Goal: Transaction & Acquisition: Subscribe to service/newsletter

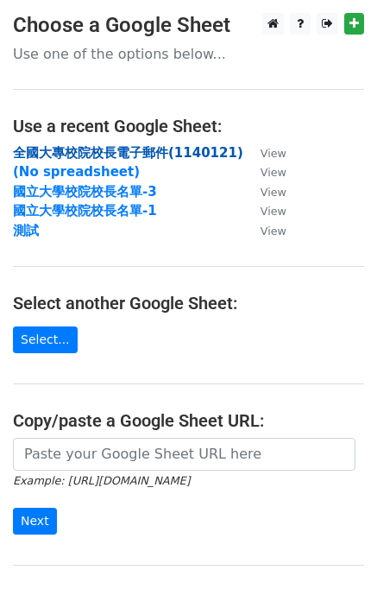
click at [168, 151] on strong "全國大專校院校長電子郵件(1140121)" at bounding box center [128, 153] width 231 height 16
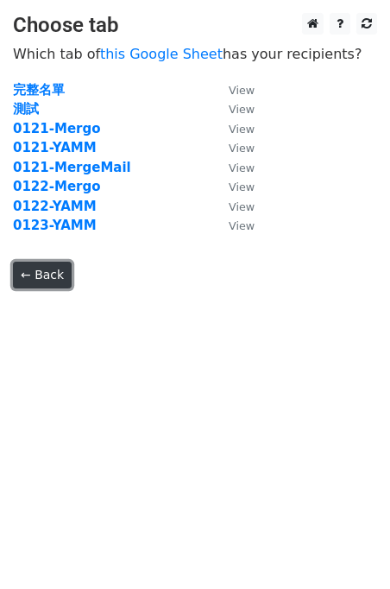
click at [41, 285] on link "← Back" at bounding box center [42, 275] width 59 height 27
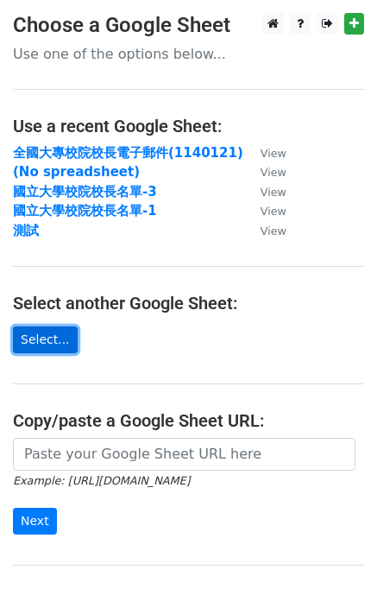
click at [35, 345] on link "Select..." at bounding box center [45, 339] width 65 height 27
click at [47, 350] on link "Select..." at bounding box center [45, 339] width 65 height 27
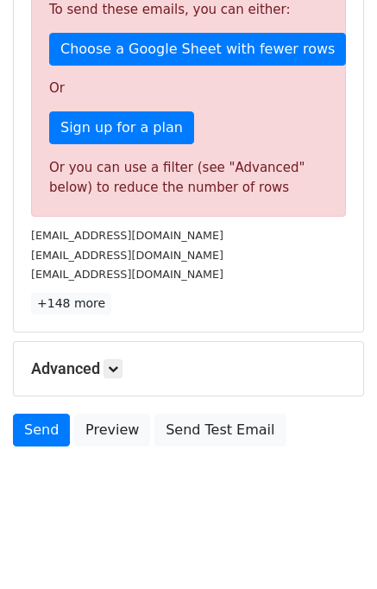
scroll to position [435, 0]
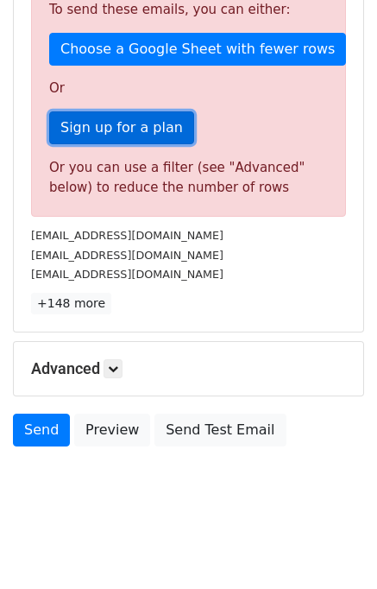
click at [145, 134] on link "Sign up for a plan" at bounding box center [121, 127] width 145 height 33
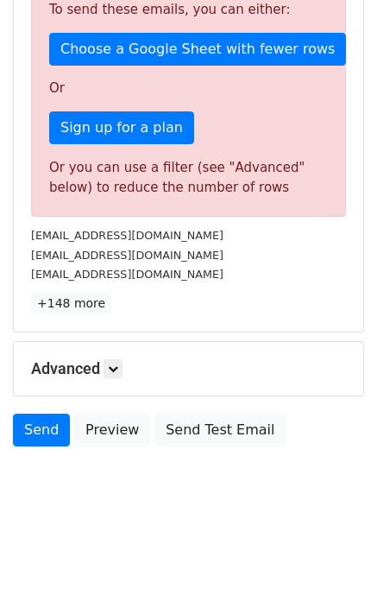
scroll to position [0, 0]
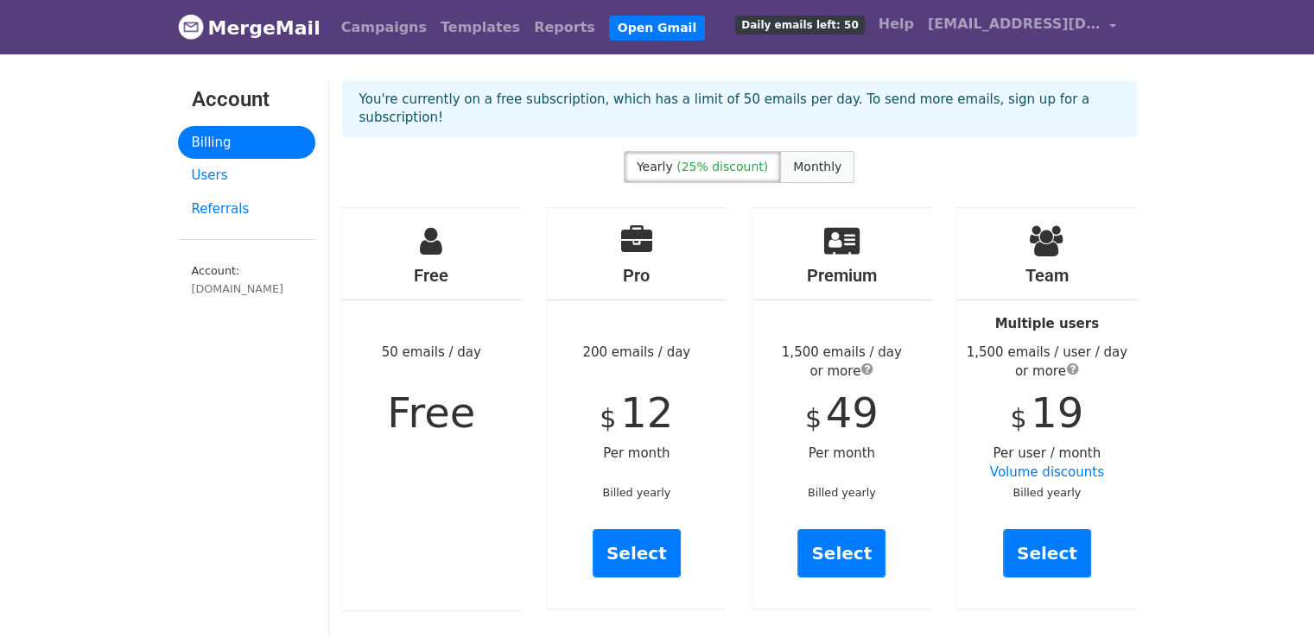
click at [823, 160] on label "Monthly" at bounding box center [817, 167] width 74 height 32
click at [713, 160] on span "(25% discount)" at bounding box center [722, 167] width 92 height 14
click at [816, 160] on span "Monthly" at bounding box center [817, 167] width 48 height 14
click at [829, 160] on span "Monthly" at bounding box center [817, 167] width 48 height 14
click at [615, 547] on link "Select" at bounding box center [636, 553] width 88 height 48
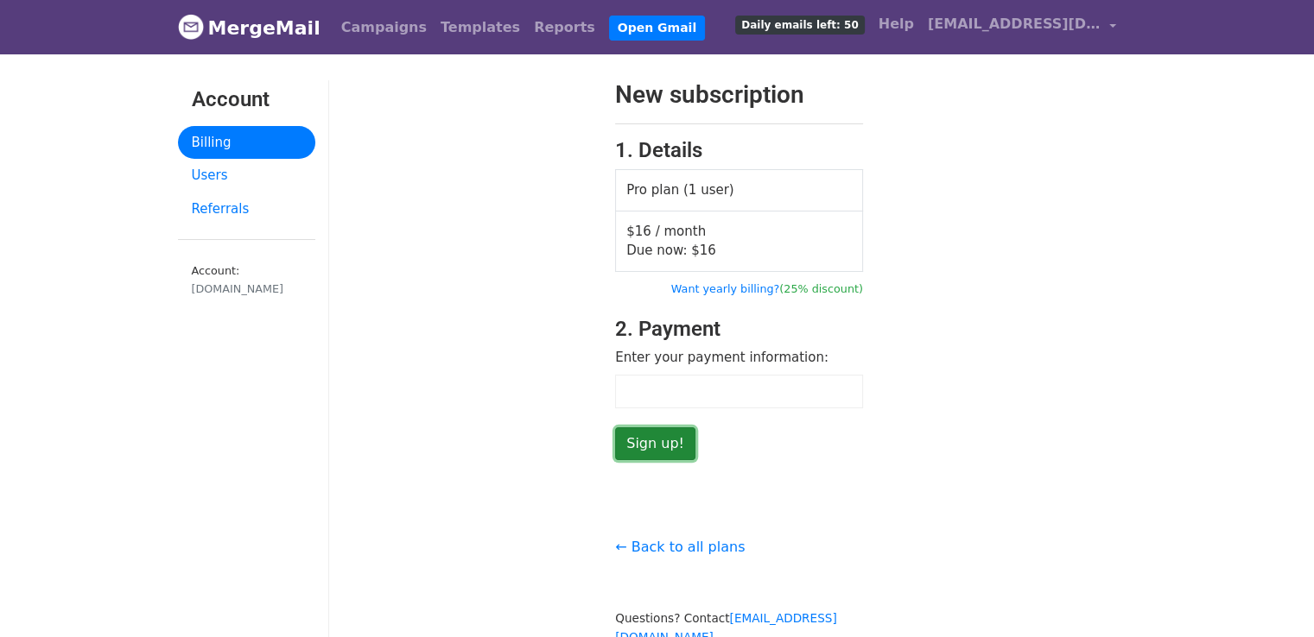
click at [653, 452] on input "Sign up!" at bounding box center [655, 443] width 80 height 33
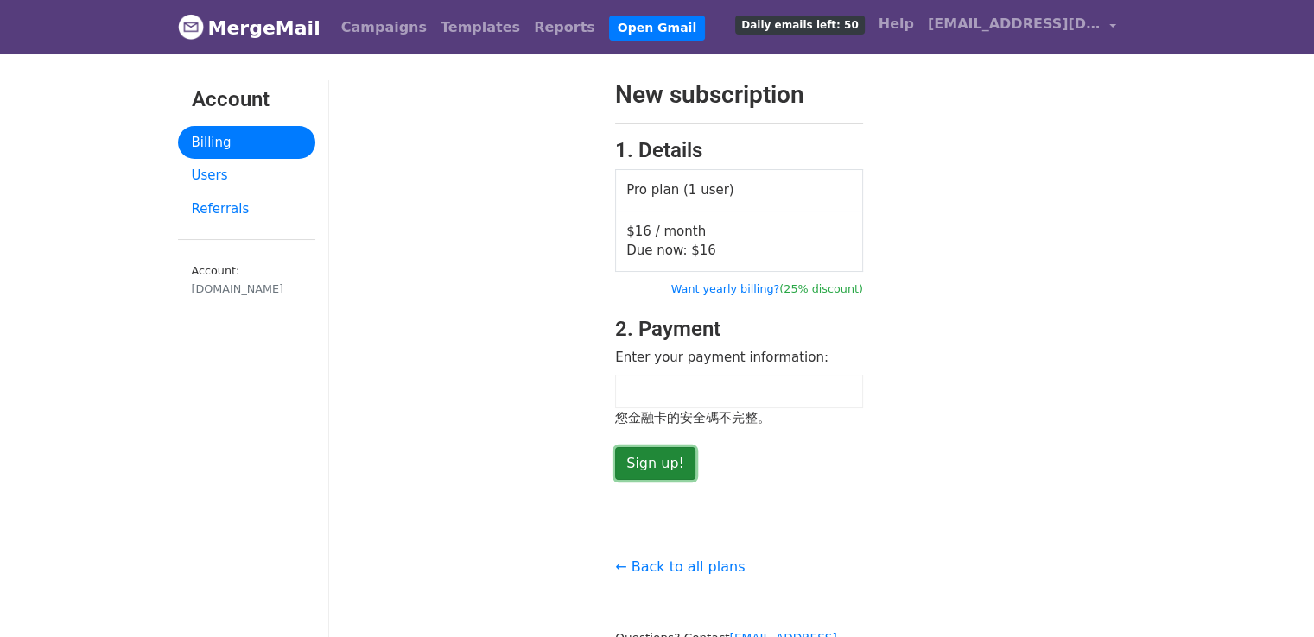
click at [661, 467] on input "Sign up!" at bounding box center [655, 463] width 80 height 33
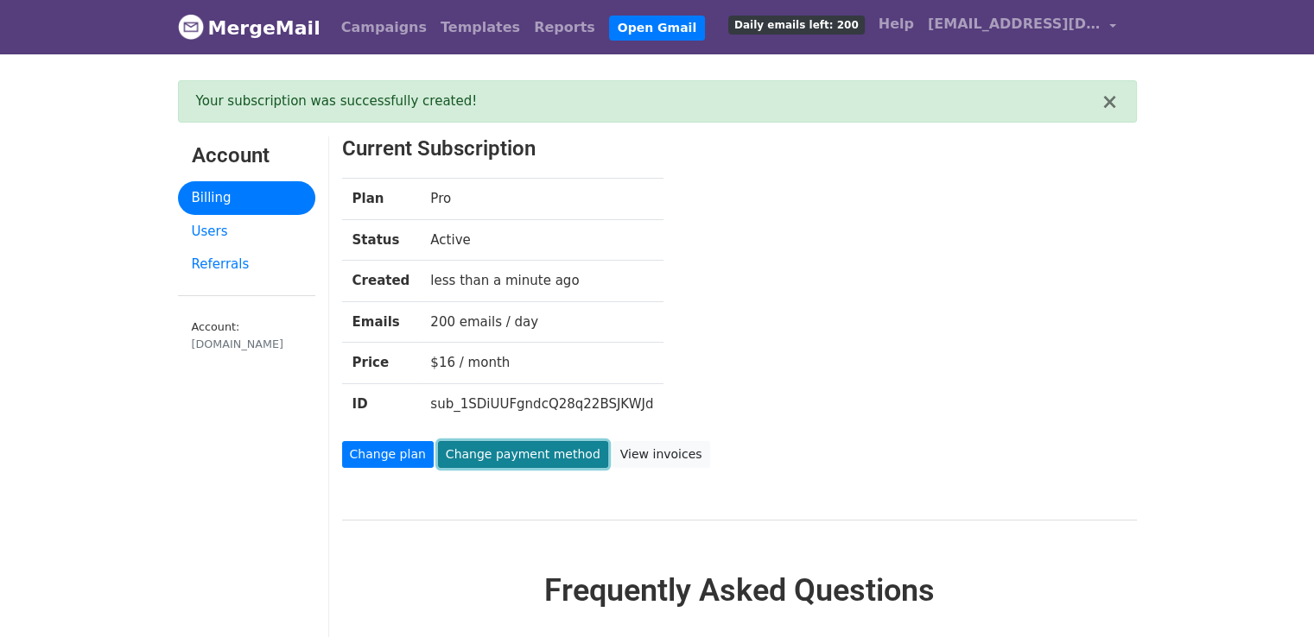
click at [477, 452] on link "Change payment method" at bounding box center [523, 454] width 170 height 27
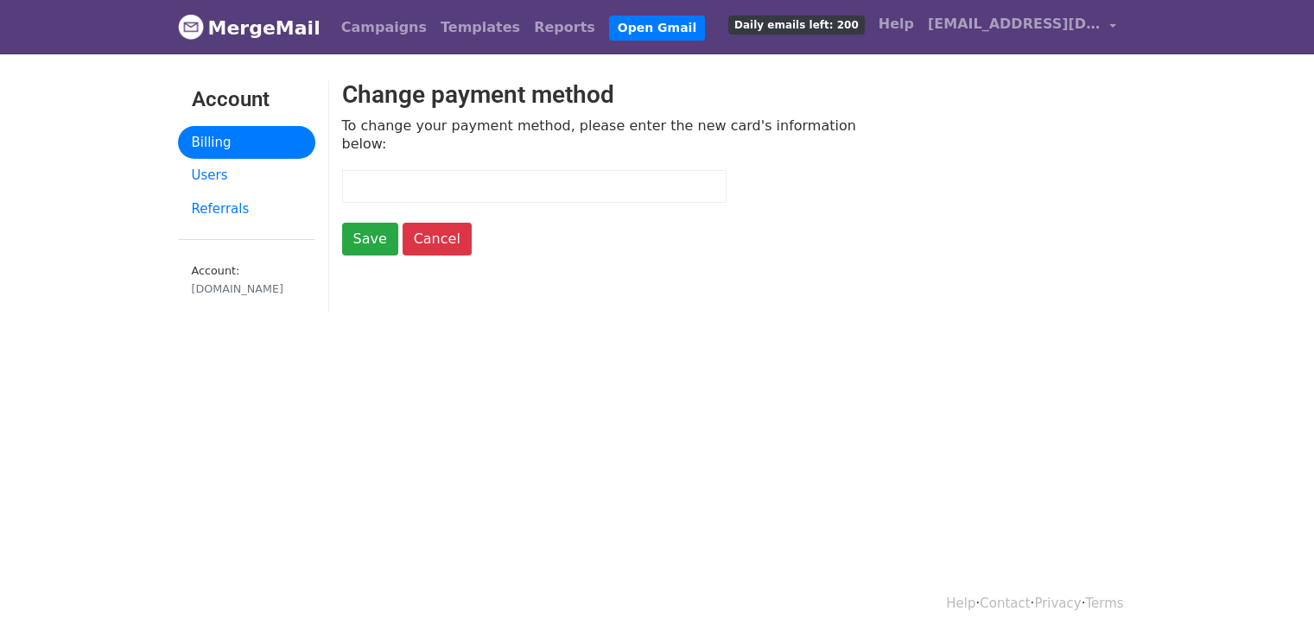
click at [483, 193] on div at bounding box center [534, 187] width 384 height 34
click at [241, 177] on link "Users" at bounding box center [246, 176] width 137 height 34
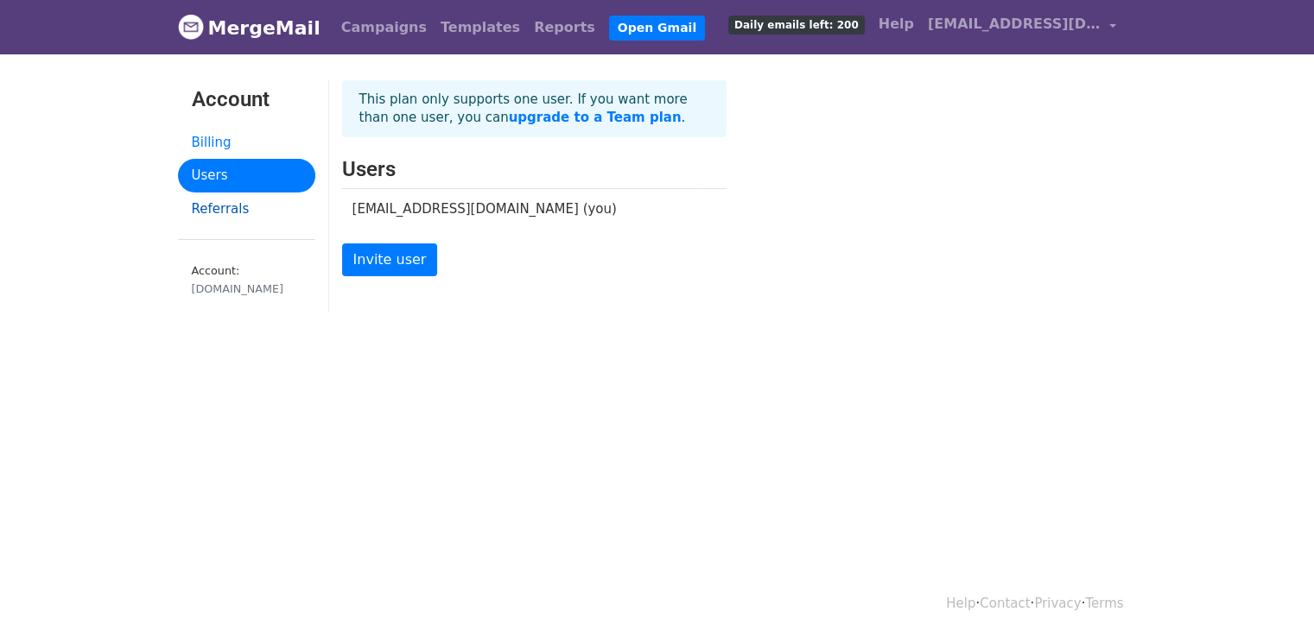
click at [230, 209] on link "Referrals" at bounding box center [246, 210] width 137 height 34
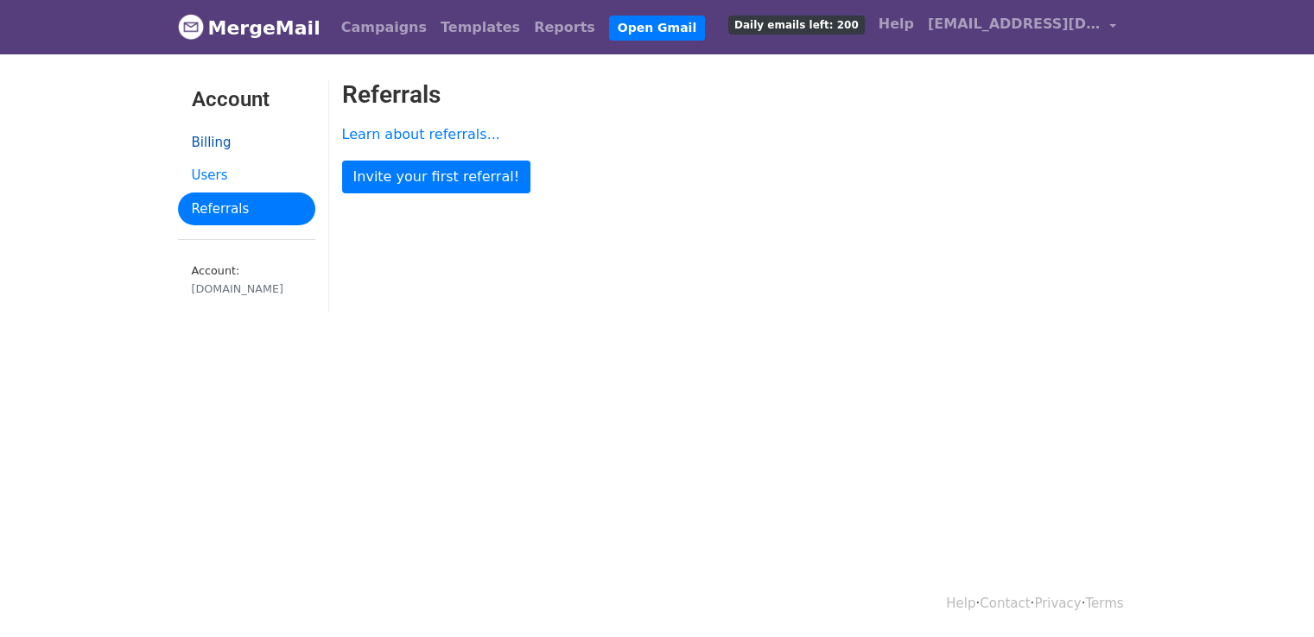
click at [239, 146] on link "Billing" at bounding box center [246, 143] width 137 height 34
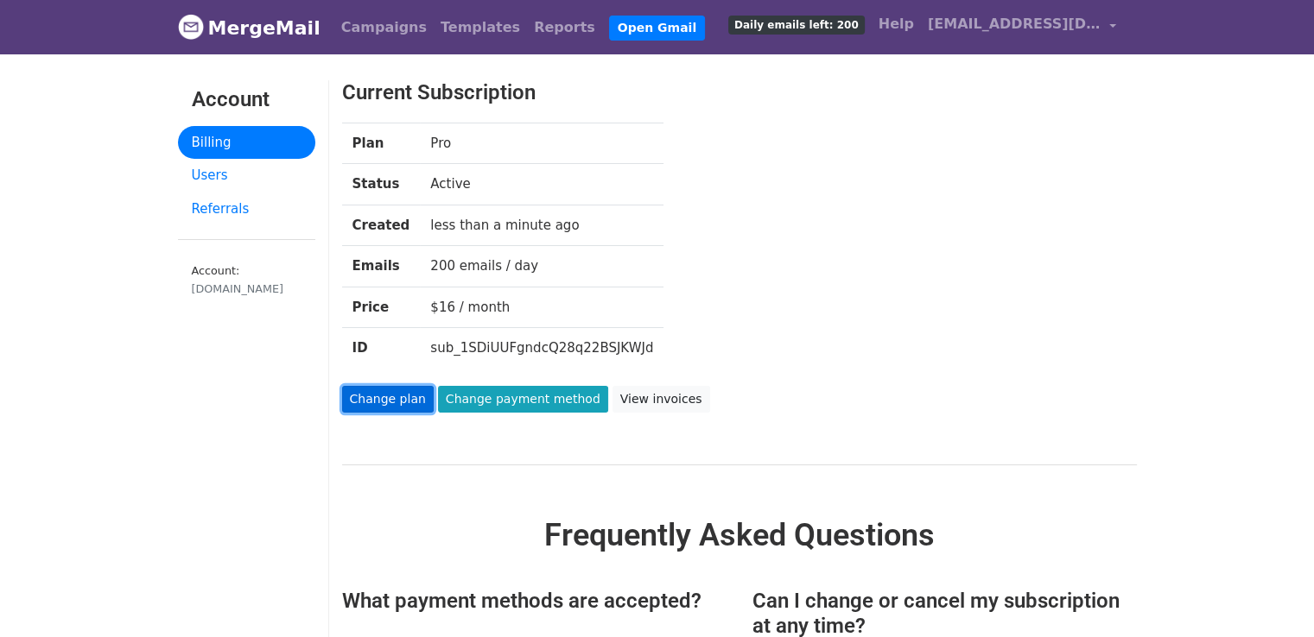
click at [389, 395] on link "Change plan" at bounding box center [388, 399] width 92 height 27
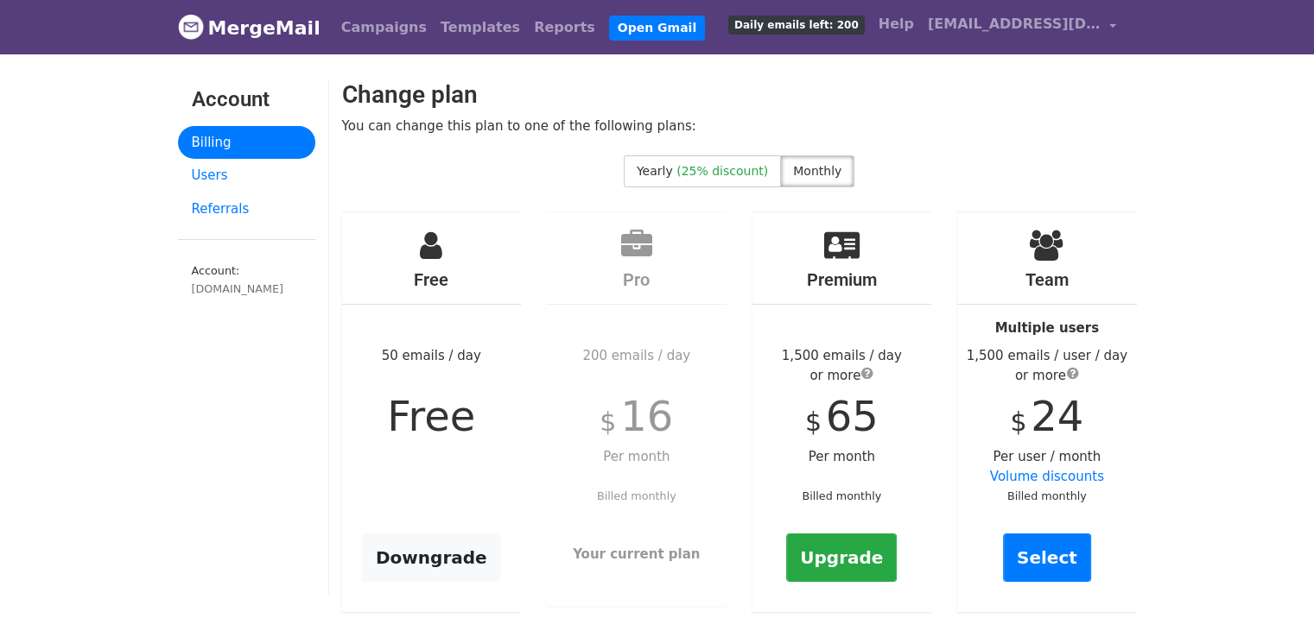
click at [214, 137] on link "Billing" at bounding box center [246, 143] width 137 height 34
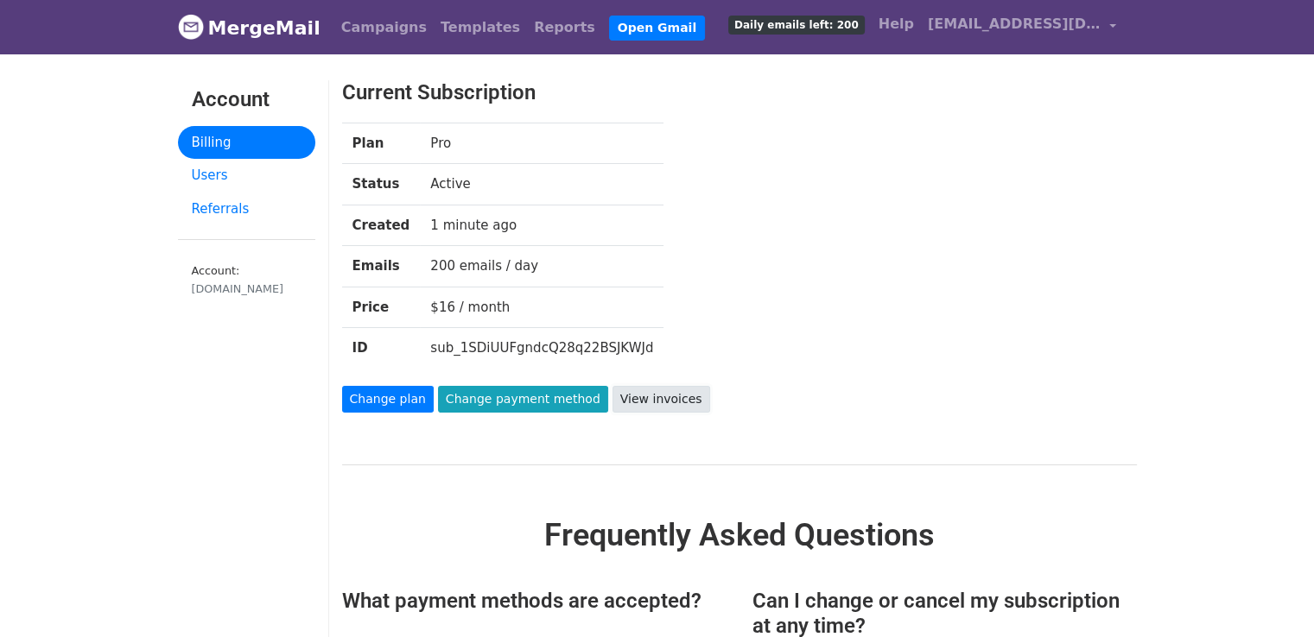
click at [639, 392] on link "View invoices" at bounding box center [661, 399] width 98 height 27
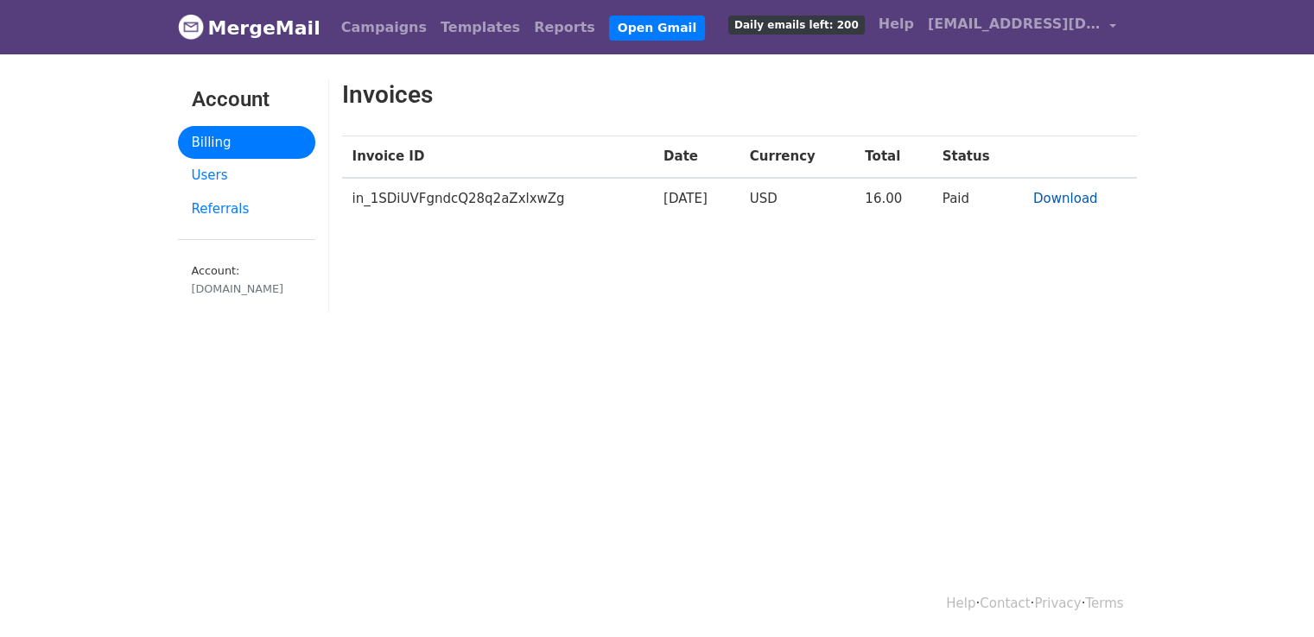
click at [1082, 205] on link "Download" at bounding box center [1065, 199] width 65 height 16
click at [435, 33] on link "Templates" at bounding box center [480, 27] width 93 height 35
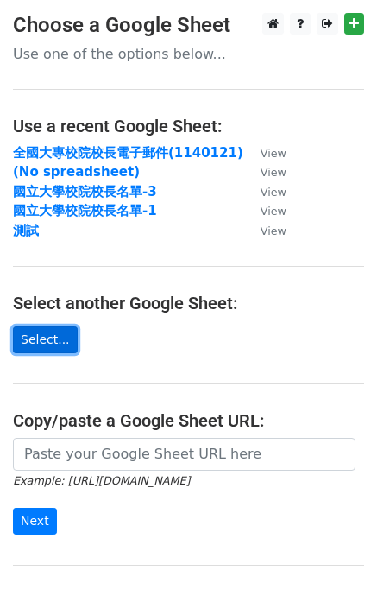
click at [48, 343] on link "Select..." at bounding box center [45, 339] width 65 height 27
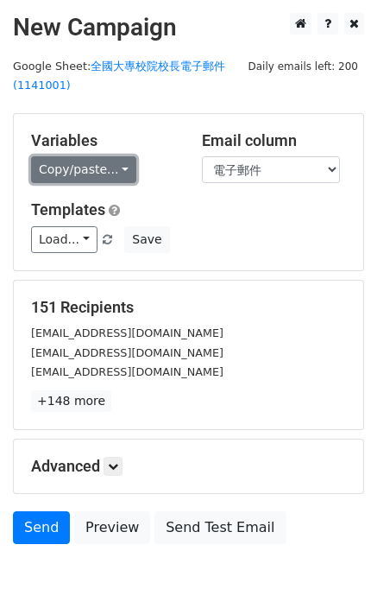
click at [113, 168] on link "Copy/paste..." at bounding box center [83, 169] width 105 height 27
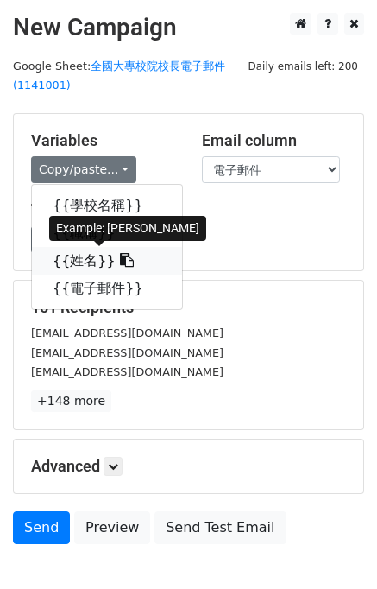
click at [82, 256] on link "{{姓名}}" at bounding box center [107, 261] width 150 height 28
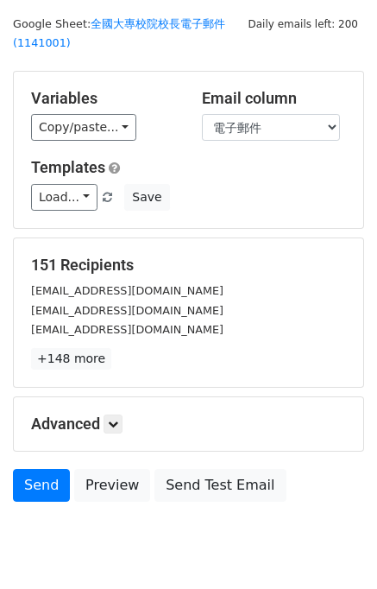
scroll to position [12, 0]
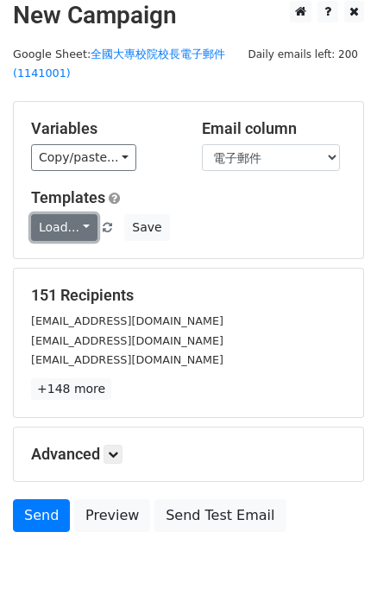
click at [83, 224] on link "Load..." at bounding box center [64, 227] width 66 height 27
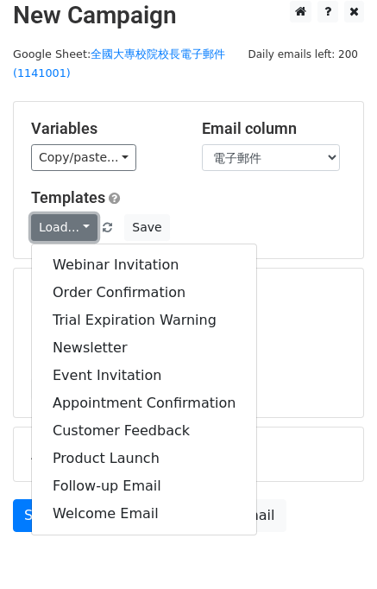
click at [83, 224] on link "Load..." at bounding box center [64, 227] width 66 height 27
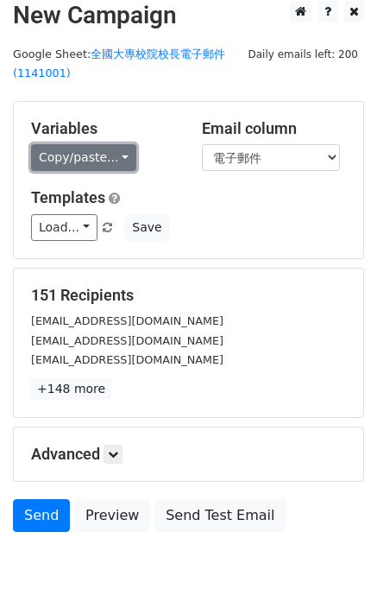
click at [118, 161] on link "Copy/paste..." at bounding box center [83, 157] width 105 height 27
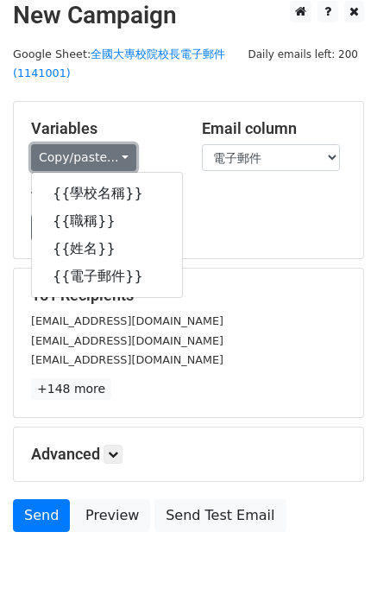
click at [118, 161] on link "Copy/paste..." at bounding box center [83, 157] width 105 height 27
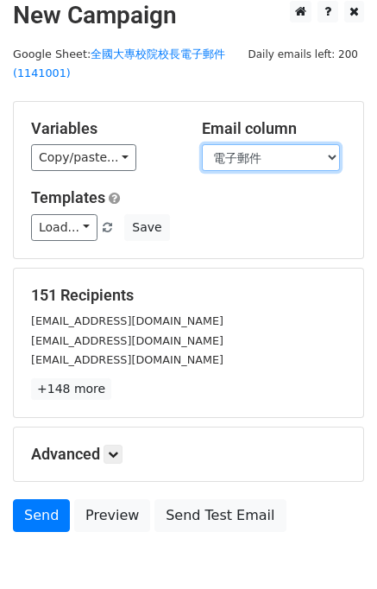
click at [252, 160] on select "學校名稱 職稱 姓名 電子郵件" at bounding box center [271, 157] width 138 height 27
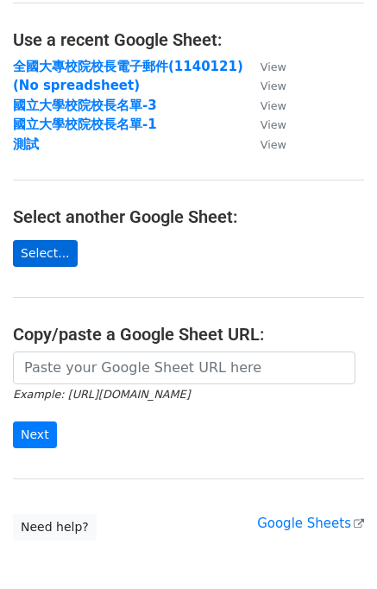
scroll to position [173, 0]
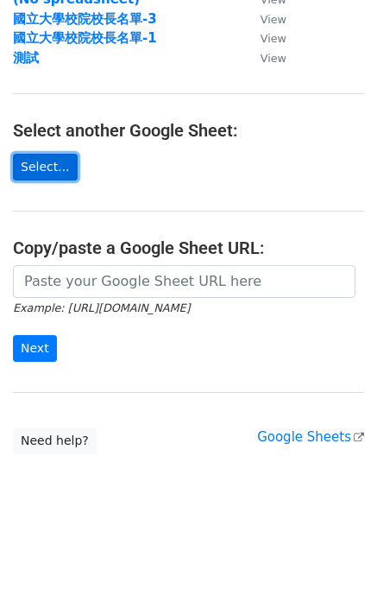
click at [47, 168] on link "Select..." at bounding box center [45, 167] width 65 height 27
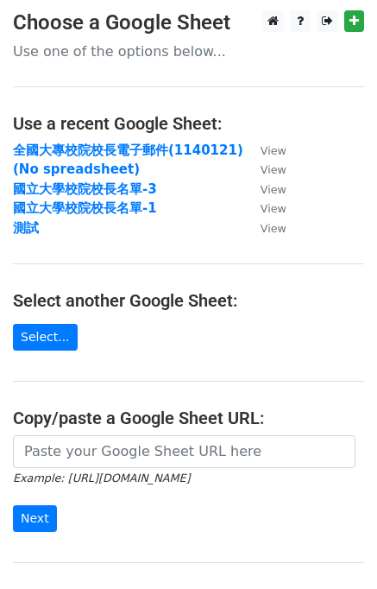
scroll to position [0, 0]
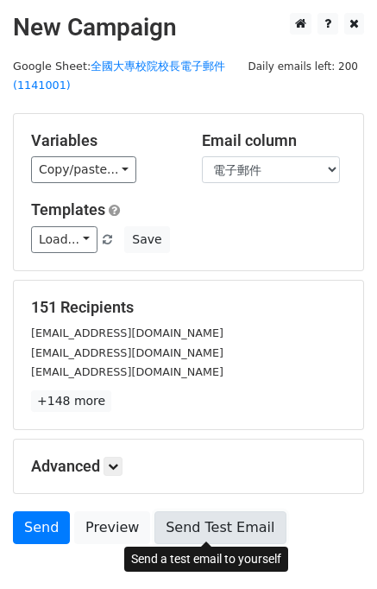
click at [200, 529] on link "Send Test Email" at bounding box center [220, 527] width 131 height 33
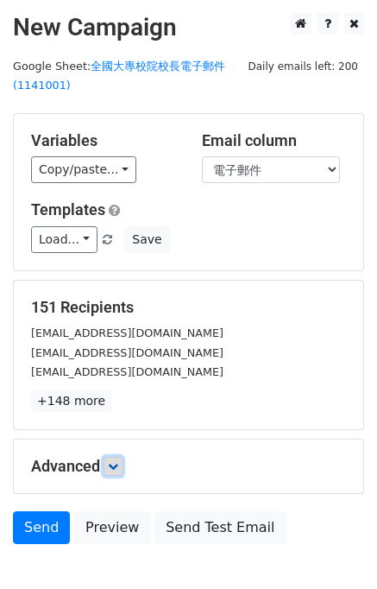
click at [123, 464] on link at bounding box center [113, 466] width 19 height 19
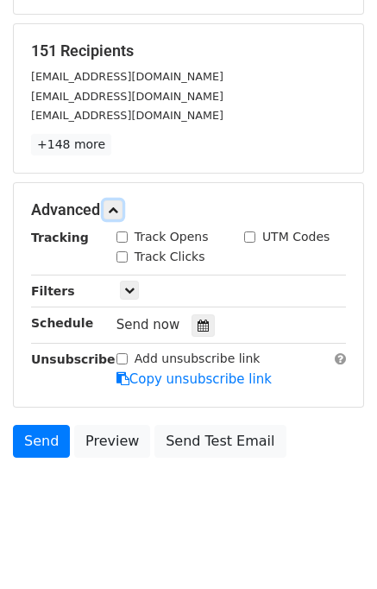
scroll to position [259, 0]
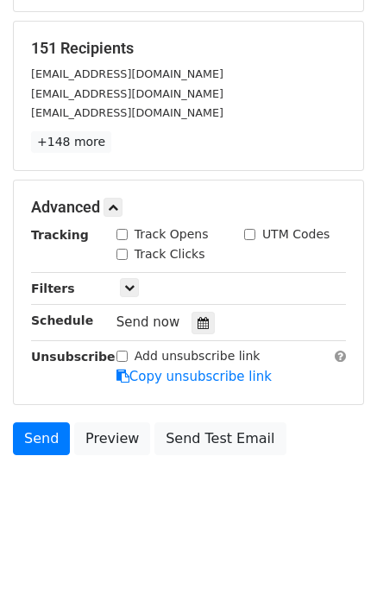
click at [125, 235] on input "Track Opens" at bounding box center [122, 234] width 11 height 11
checkbox input "true"
click at [124, 253] on input "Track Clicks" at bounding box center [122, 254] width 11 height 11
checkbox input "true"
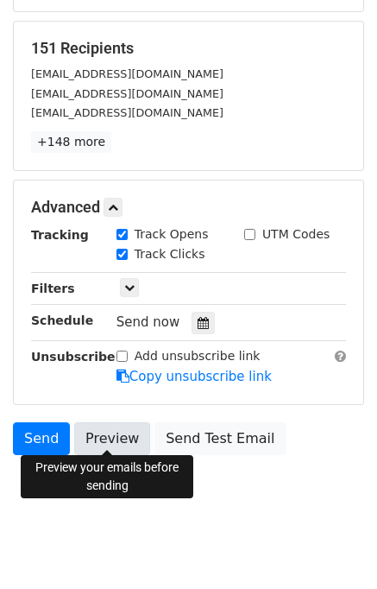
click at [128, 433] on link "Preview" at bounding box center [112, 438] width 76 height 33
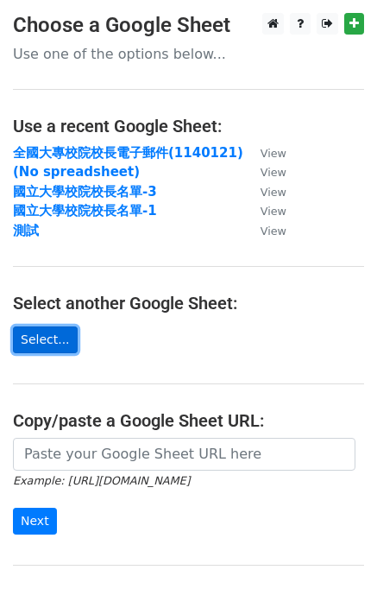
click at [42, 343] on link "Select..." at bounding box center [45, 339] width 65 height 27
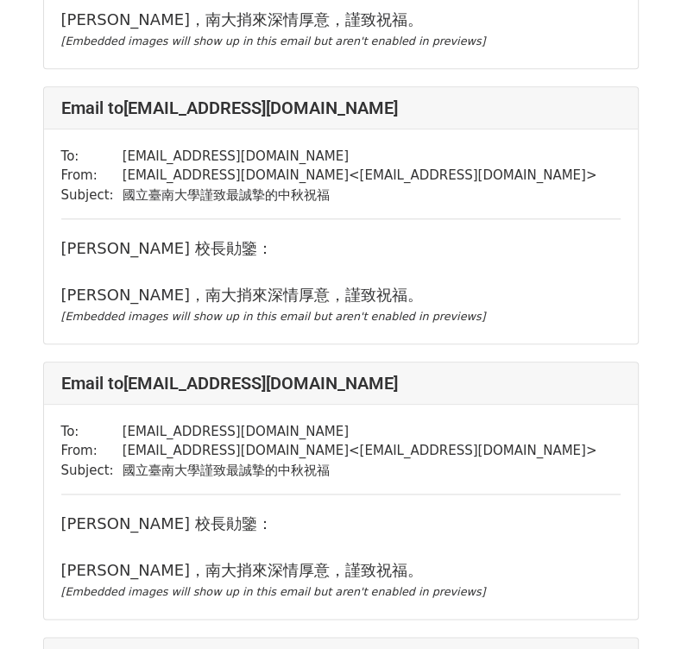
scroll to position [1554, 0]
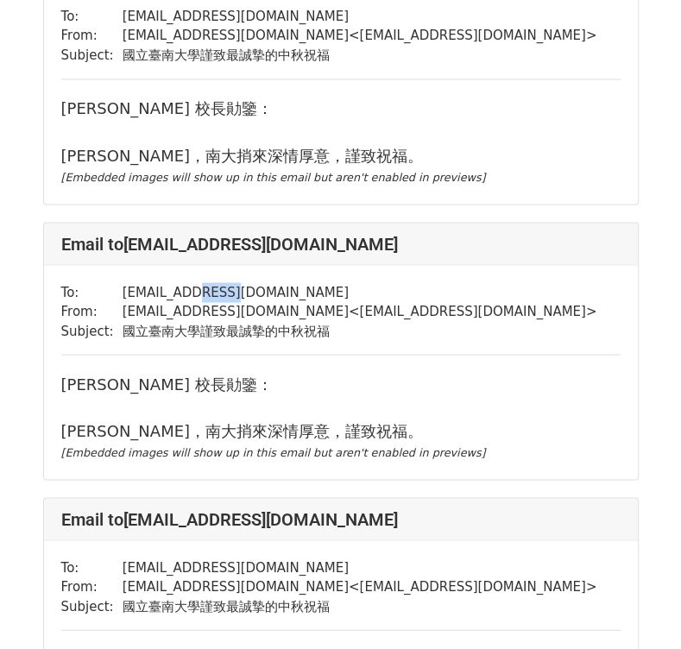
drag, startPoint x: 218, startPoint y: 285, endPoint x: 187, endPoint y: 292, distance: 32.7
click at [187, 292] on td "president@nycu.edu.tw" at bounding box center [360, 292] width 475 height 20
copy td "nycu."
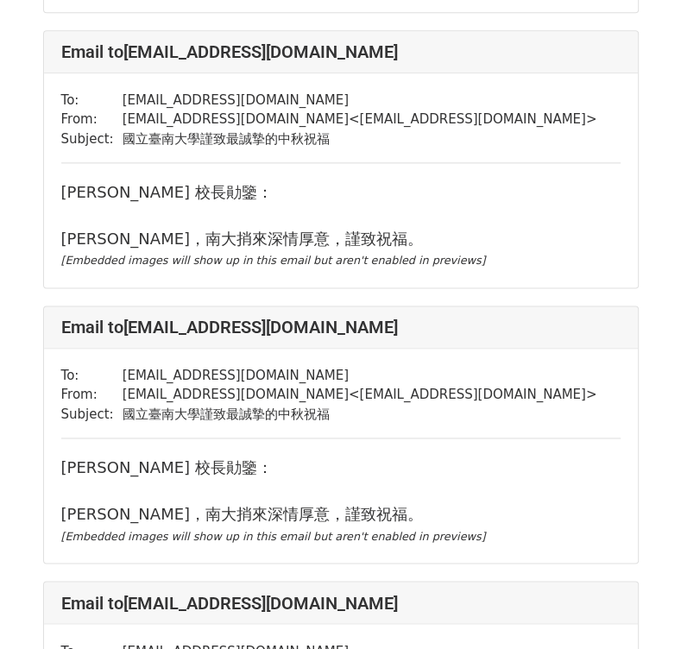
scroll to position [11728, 0]
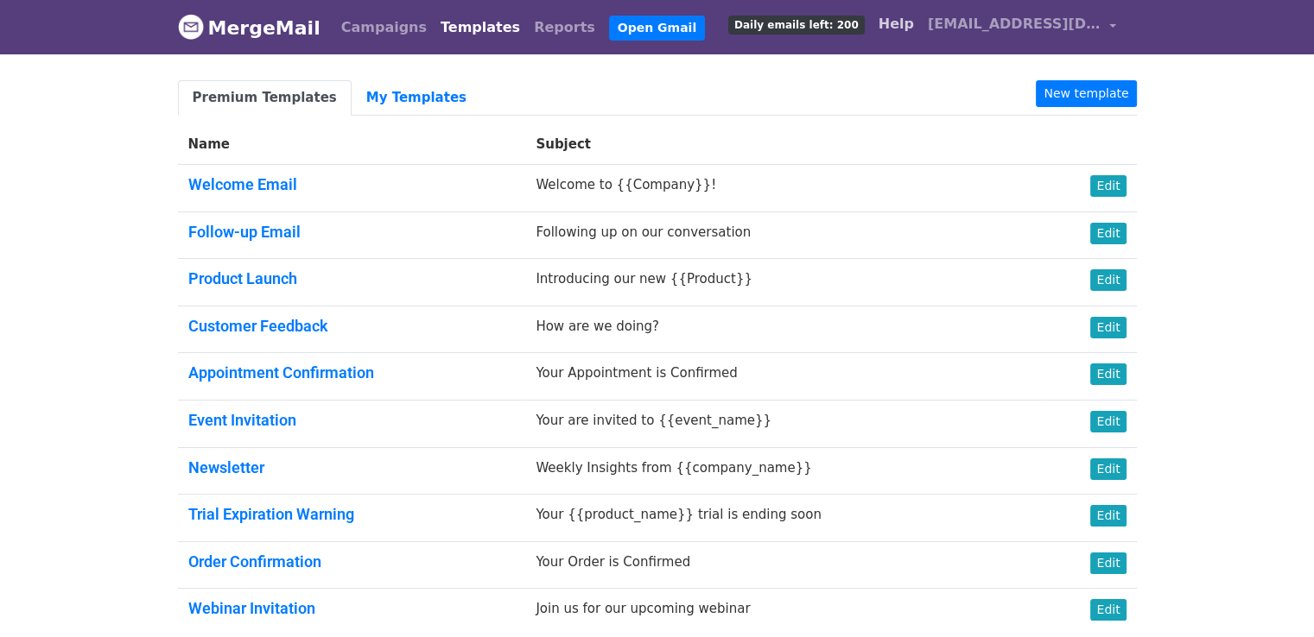
click at [890, 25] on link "Help" at bounding box center [895, 24] width 49 height 35
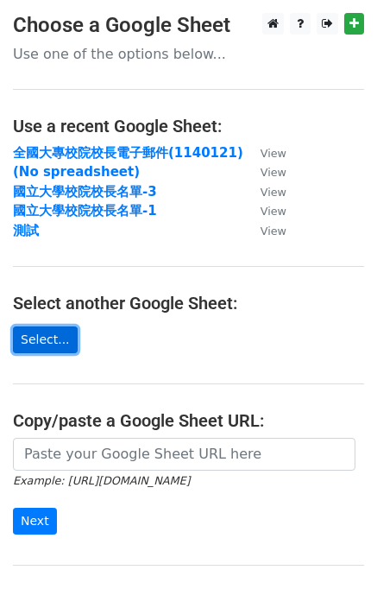
click at [65, 335] on link "Select..." at bounding box center [45, 339] width 65 height 27
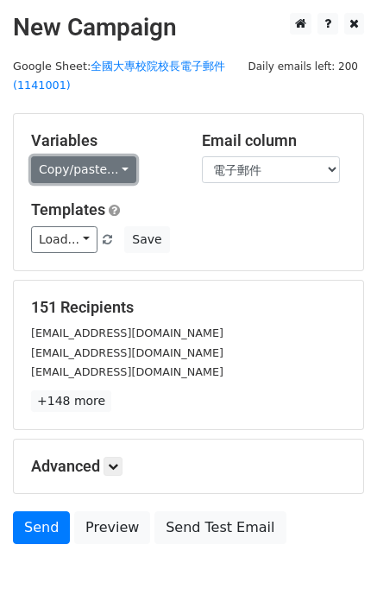
click at [111, 171] on link "Copy/paste..." at bounding box center [83, 169] width 105 height 27
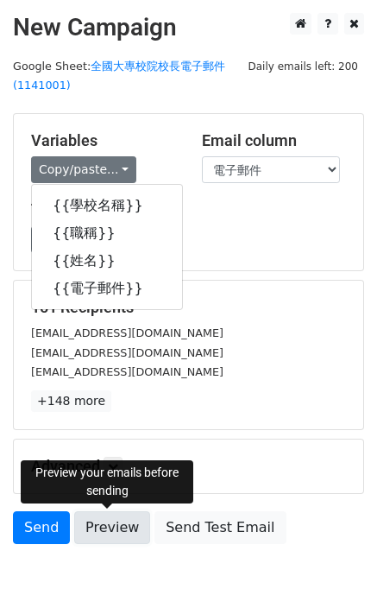
click at [116, 526] on link "Preview" at bounding box center [112, 527] width 76 height 33
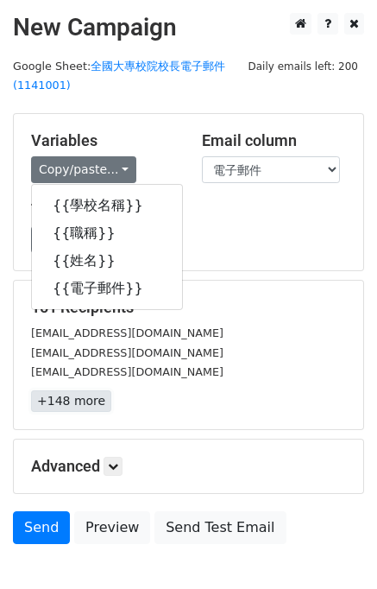
click at [60, 401] on link "+148 more" at bounding box center [71, 401] width 80 height 22
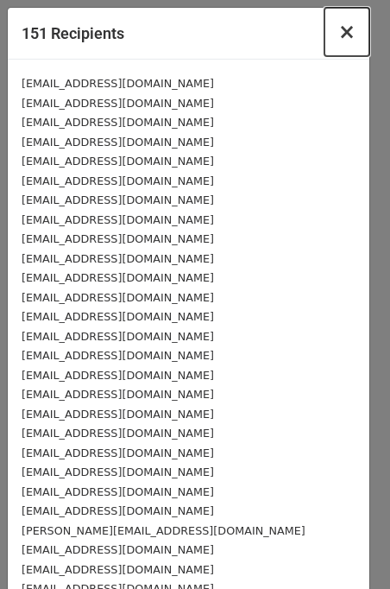
click at [339, 28] on span "×" at bounding box center [347, 32] width 17 height 24
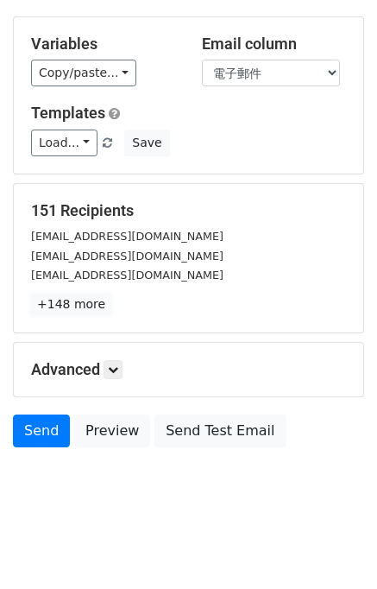
scroll to position [98, 0]
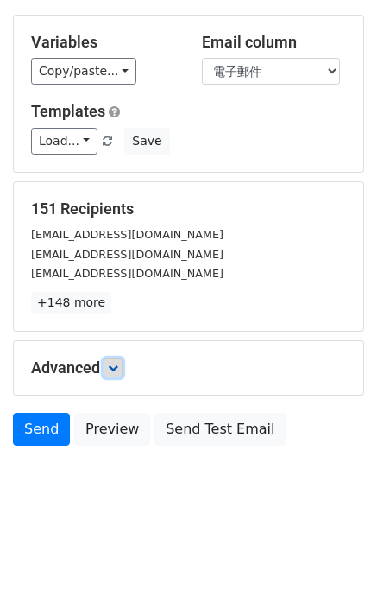
click at [109, 365] on link at bounding box center [113, 367] width 19 height 19
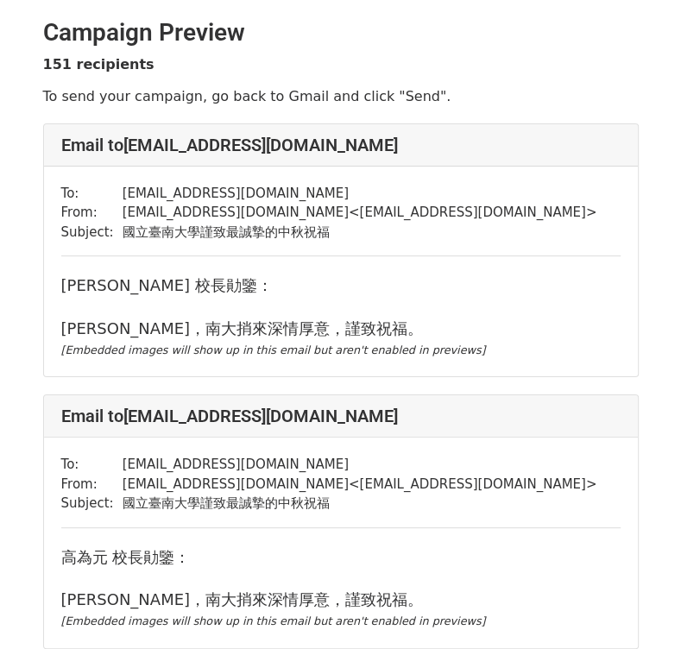
click at [496, 182] on div "To: [EMAIL_ADDRESS][DOMAIN_NAME] From: [EMAIL_ADDRESS][DOMAIN_NAME] < [EMAIL_AD…" at bounding box center [341, 272] width 594 height 211
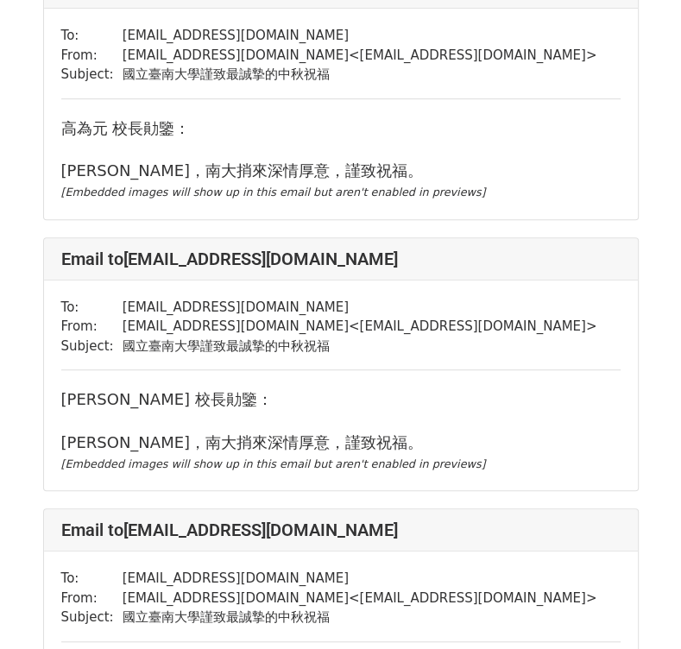
scroll to position [7816, 0]
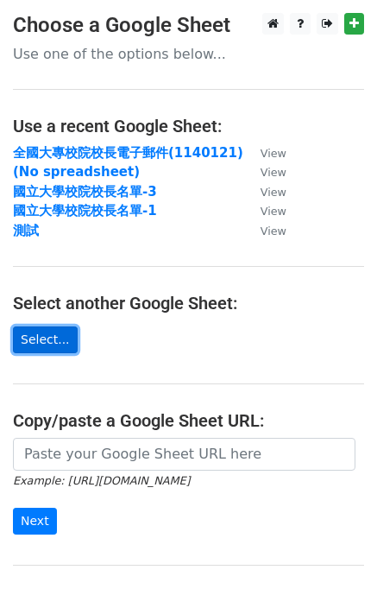
click at [54, 341] on link "Select..." at bounding box center [45, 339] width 65 height 27
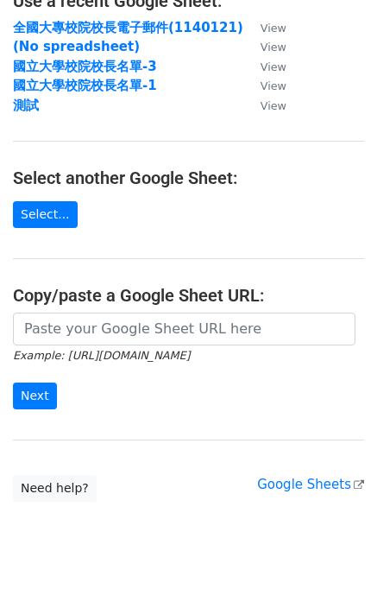
scroll to position [173, 0]
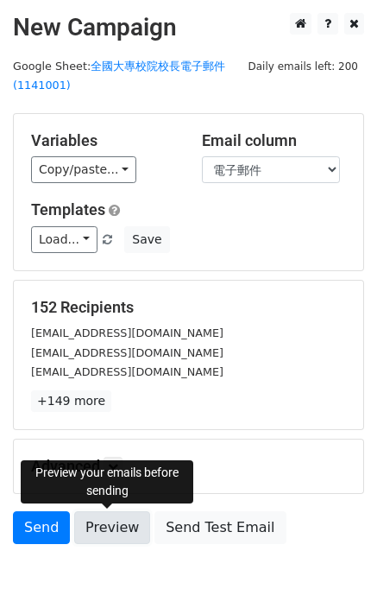
click at [110, 529] on link "Preview" at bounding box center [112, 527] width 76 height 33
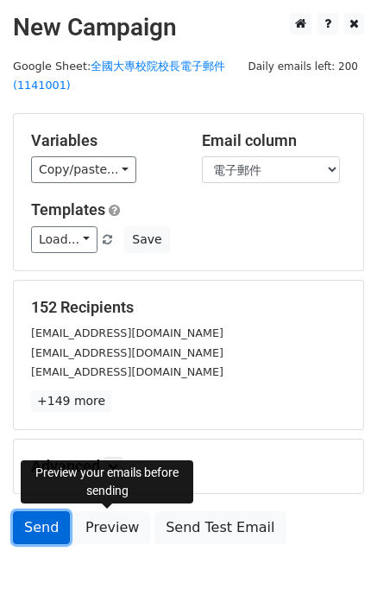
click at [43, 526] on link "Send" at bounding box center [41, 527] width 57 height 33
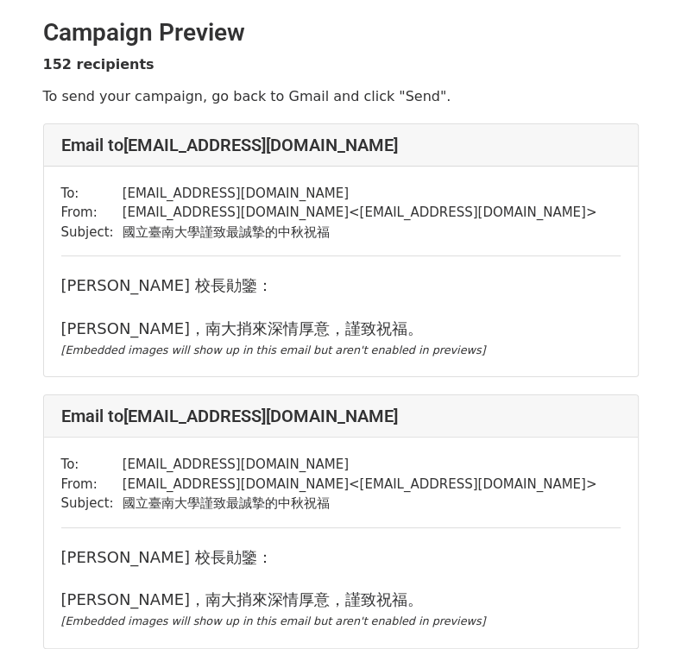
click at [408, 186] on td "[EMAIL_ADDRESS][DOMAIN_NAME]" at bounding box center [360, 194] width 475 height 20
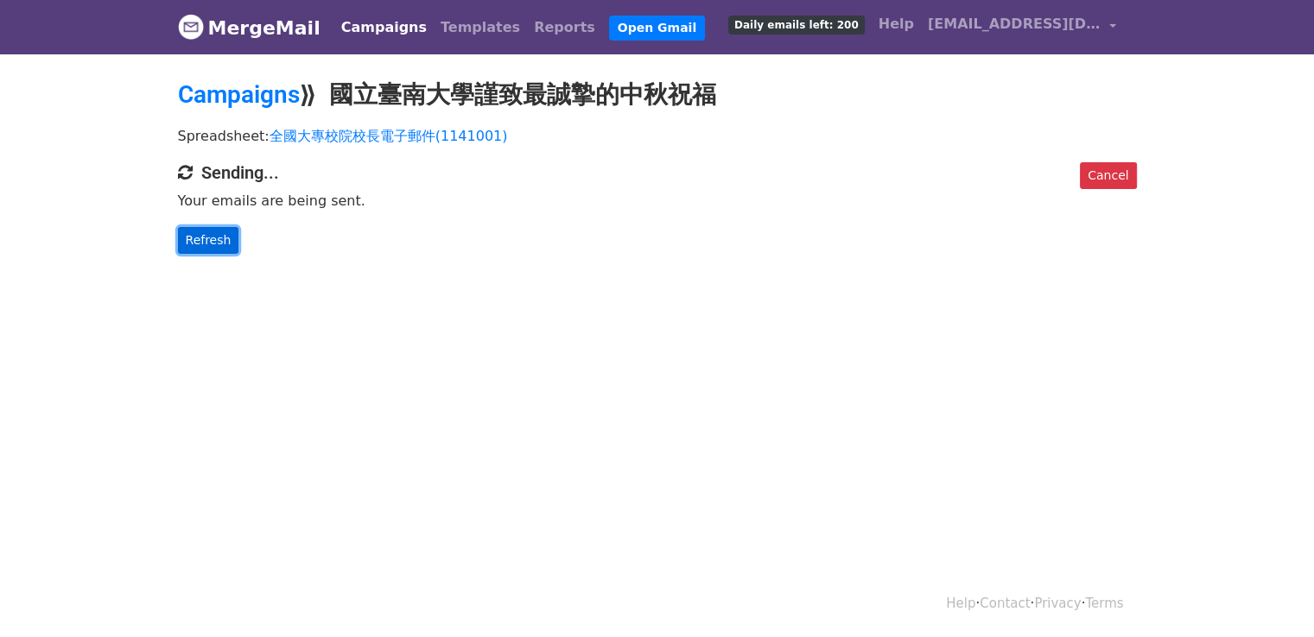
click at [203, 243] on link "Refresh" at bounding box center [208, 240] width 61 height 27
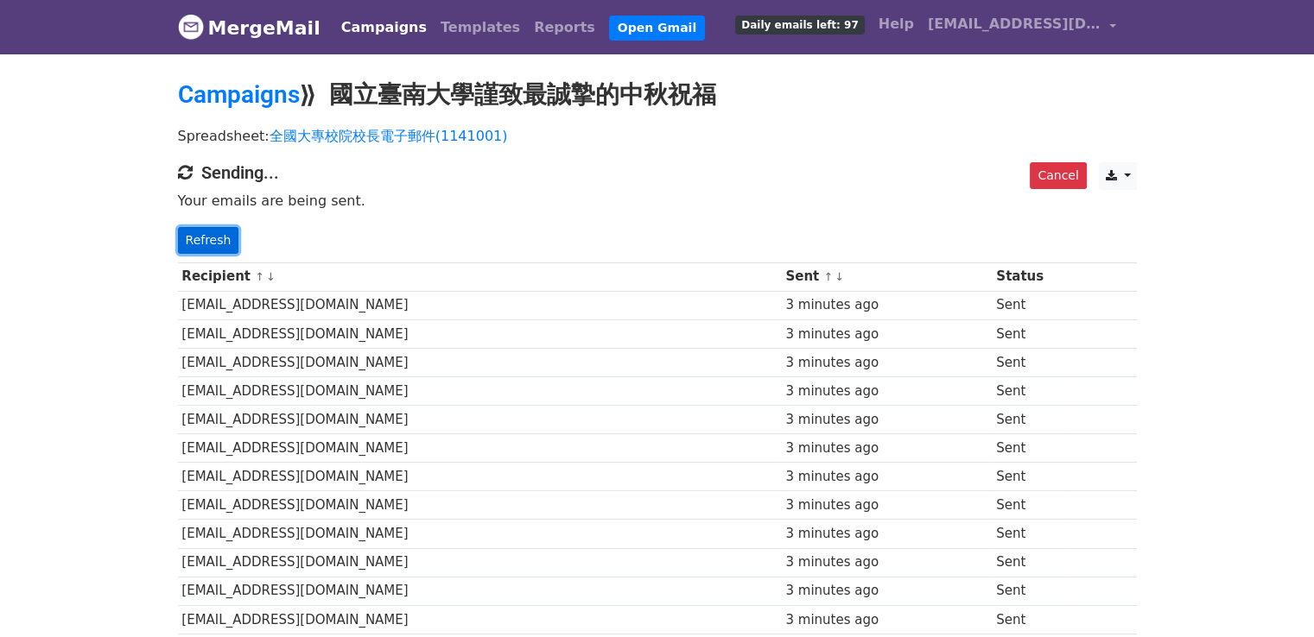
click at [218, 244] on link "Refresh" at bounding box center [208, 240] width 61 height 27
click at [191, 242] on link "Refresh" at bounding box center [208, 240] width 61 height 27
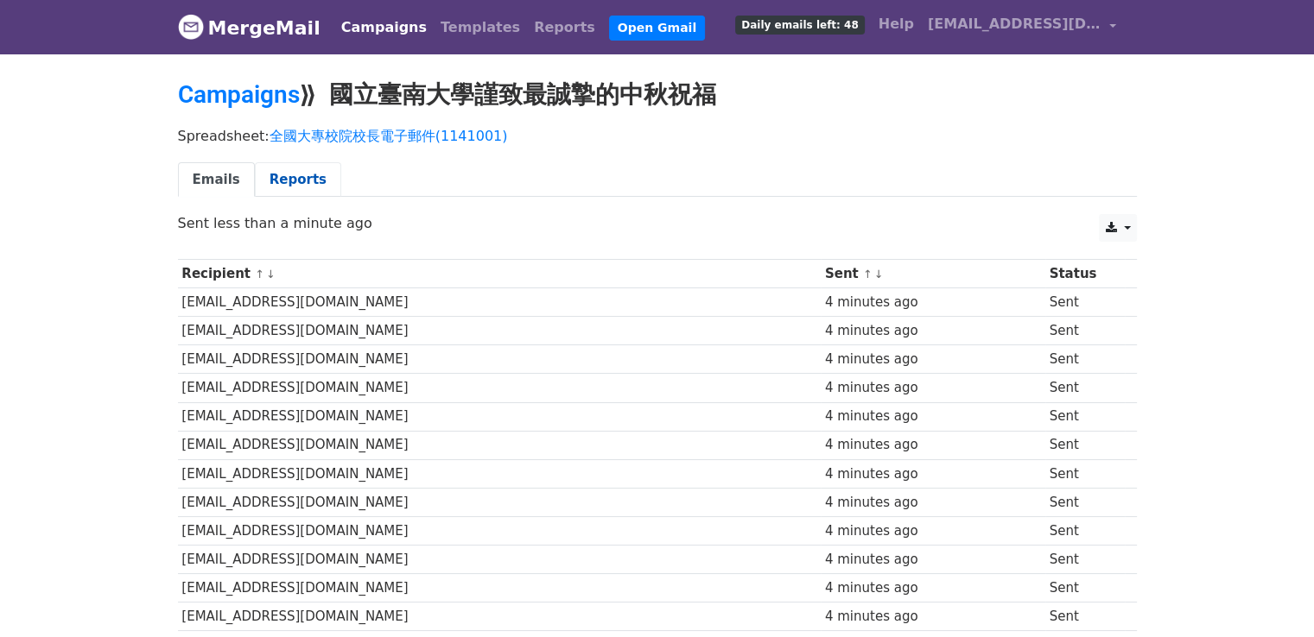
click at [294, 182] on link "Reports" at bounding box center [298, 179] width 86 height 35
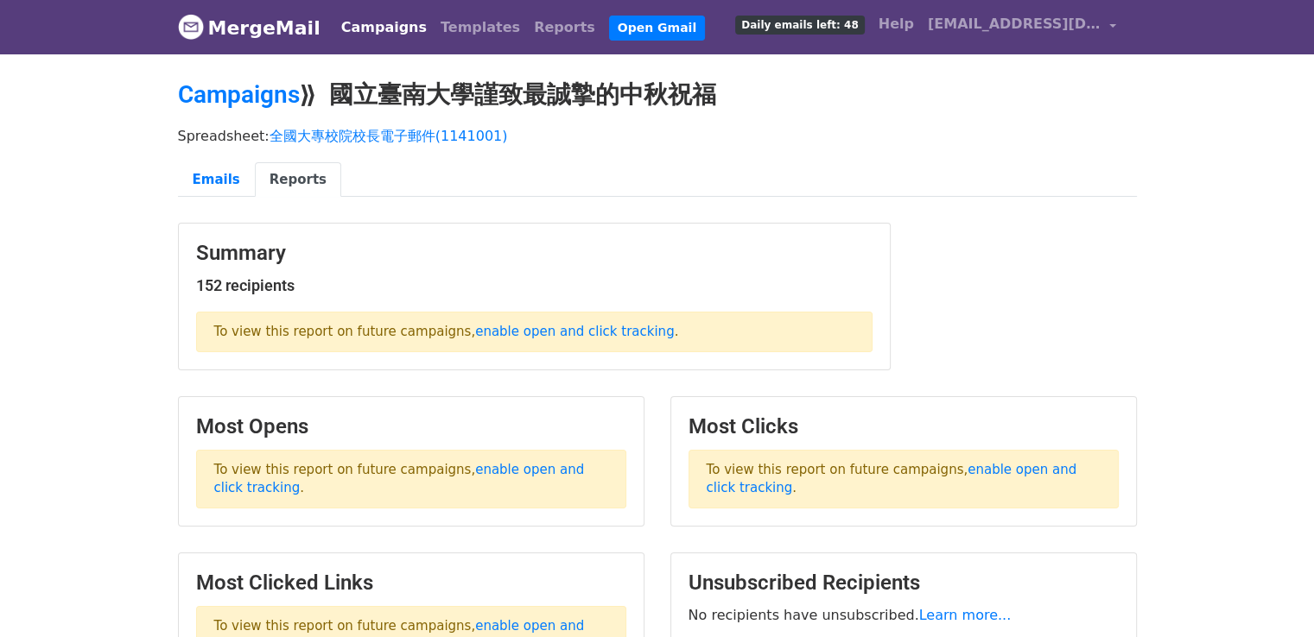
scroll to position [200, 0]
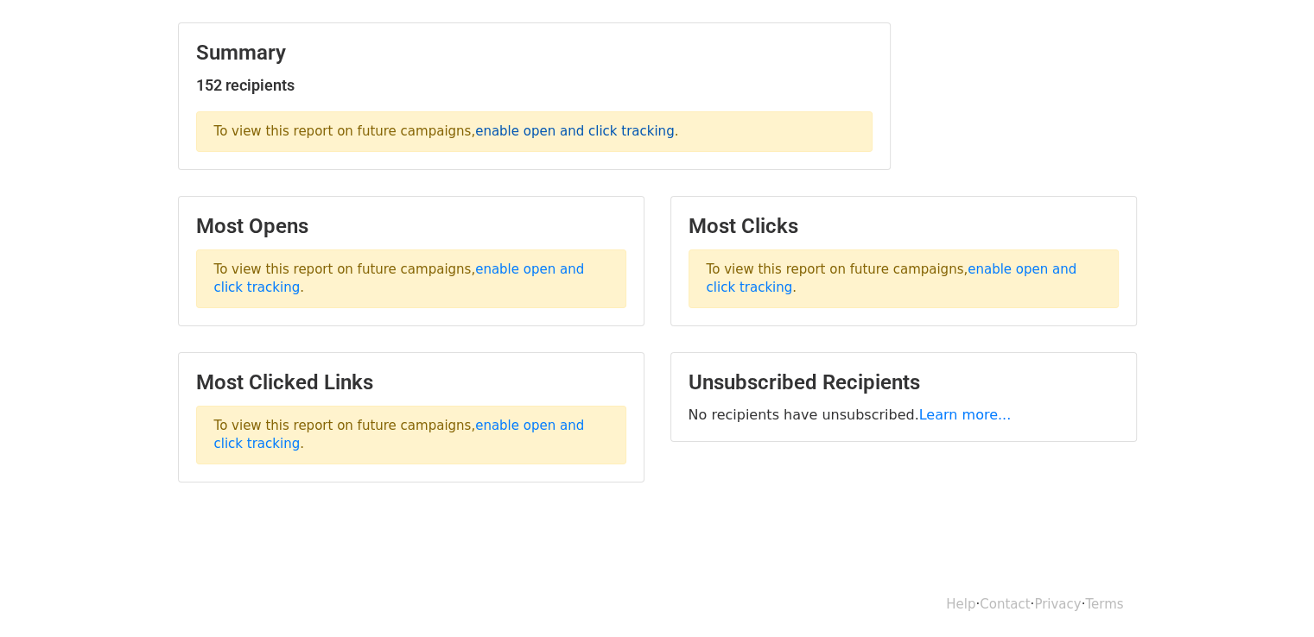
click at [570, 136] on link "enable open and click tracking" at bounding box center [574, 131] width 199 height 16
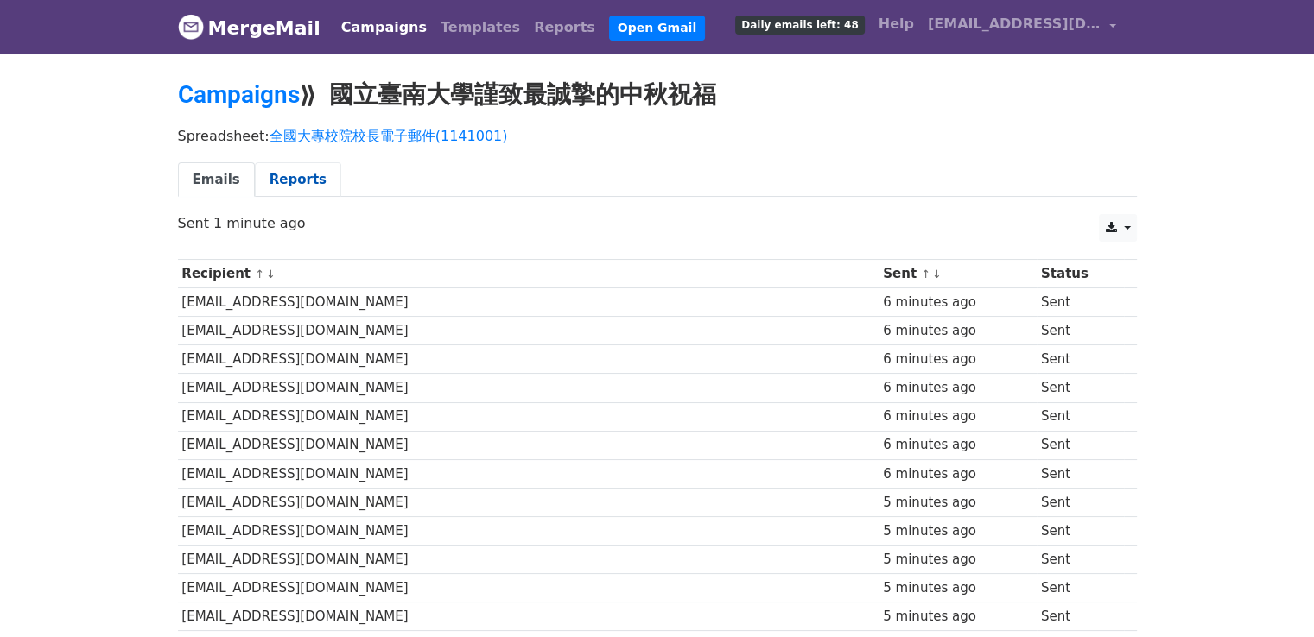
click at [318, 188] on link "Reports" at bounding box center [298, 179] width 86 height 35
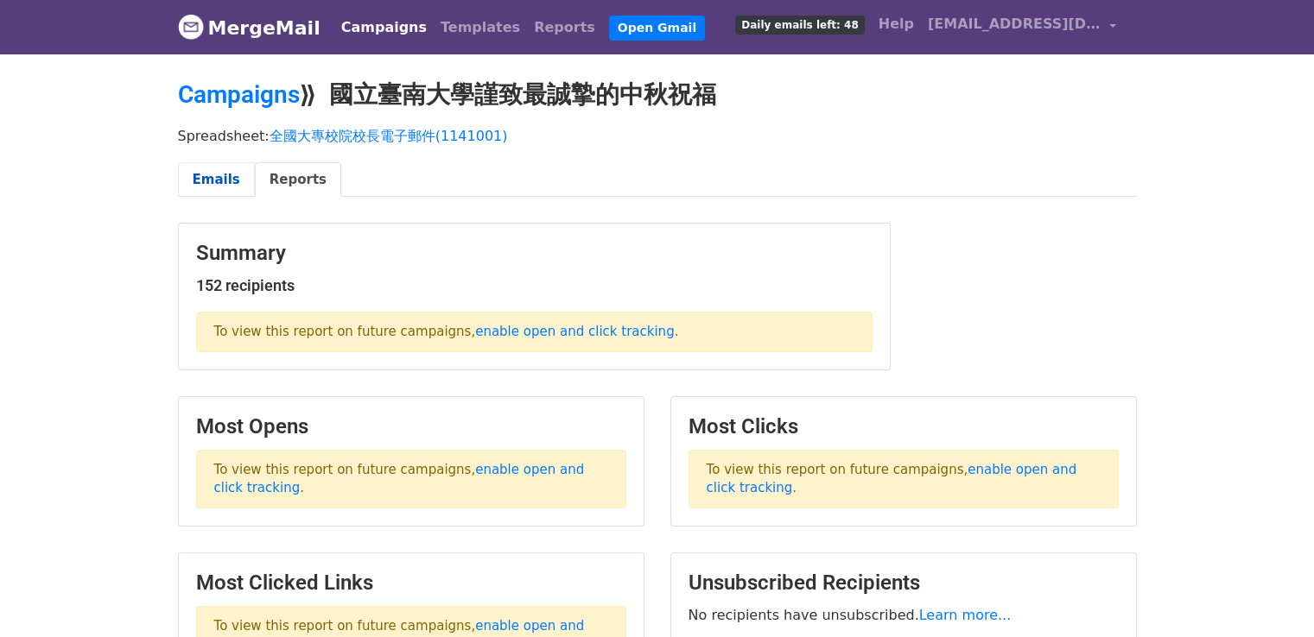
click at [237, 180] on link "Emails" at bounding box center [216, 179] width 77 height 35
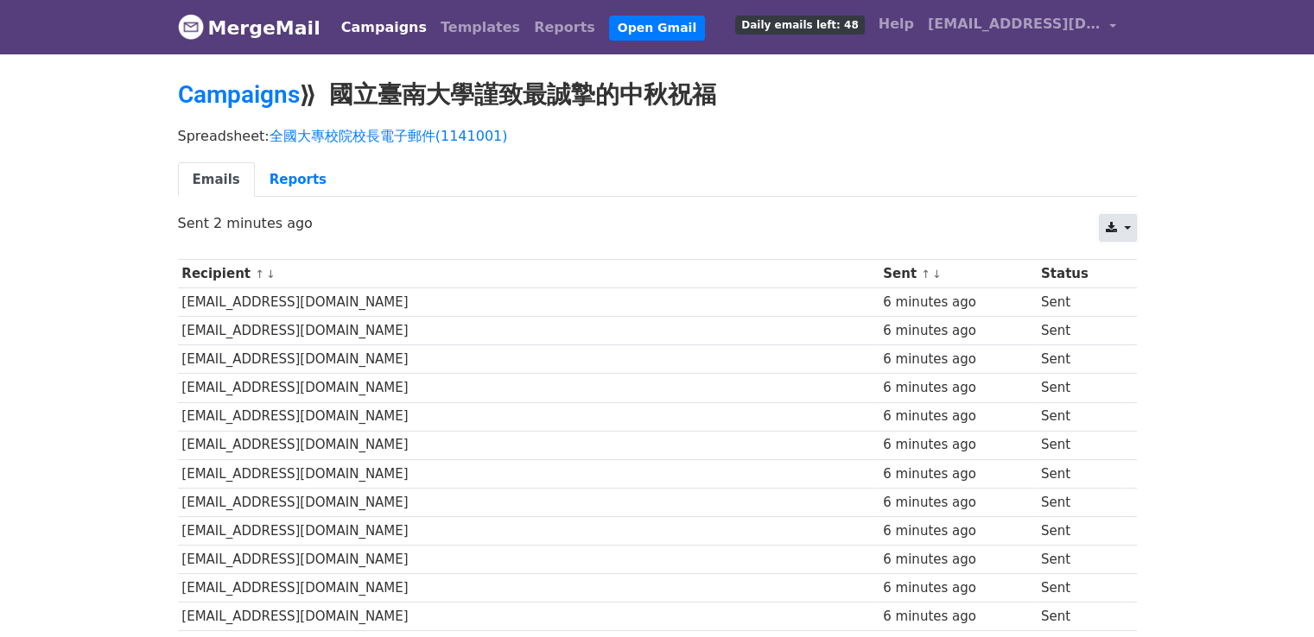
click at [1112, 231] on icon at bounding box center [1110, 228] width 11 height 12
click at [1145, 284] on link "Excel" at bounding box center [1138, 295] width 78 height 28
